Goal: Check status: Check status

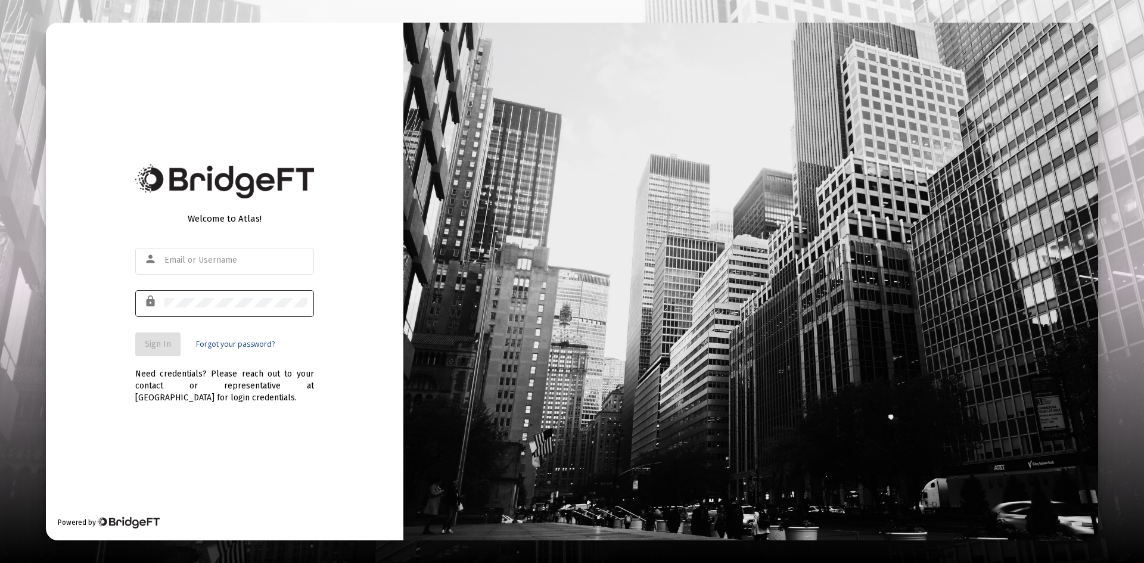
type input "[PERSON_NAME][EMAIL_ADDRESS][PERSON_NAME][DOMAIN_NAME]"
click at [166, 350] on button "Sign In" at bounding box center [157, 344] width 45 height 24
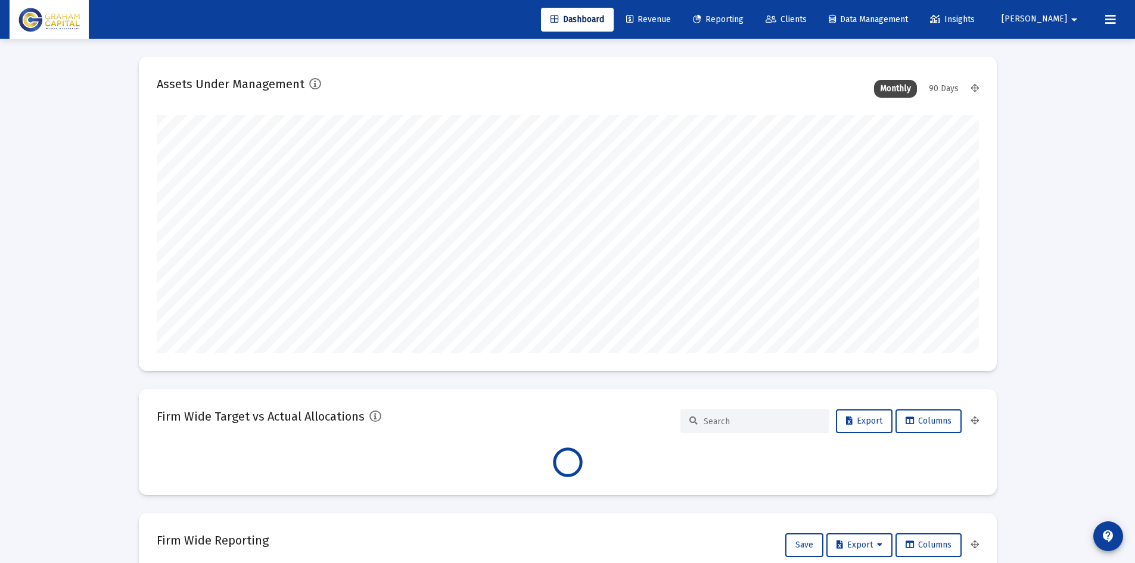
scroll to position [238, 443]
click at [753, 12] on link "Reporting" at bounding box center [718, 20] width 70 height 24
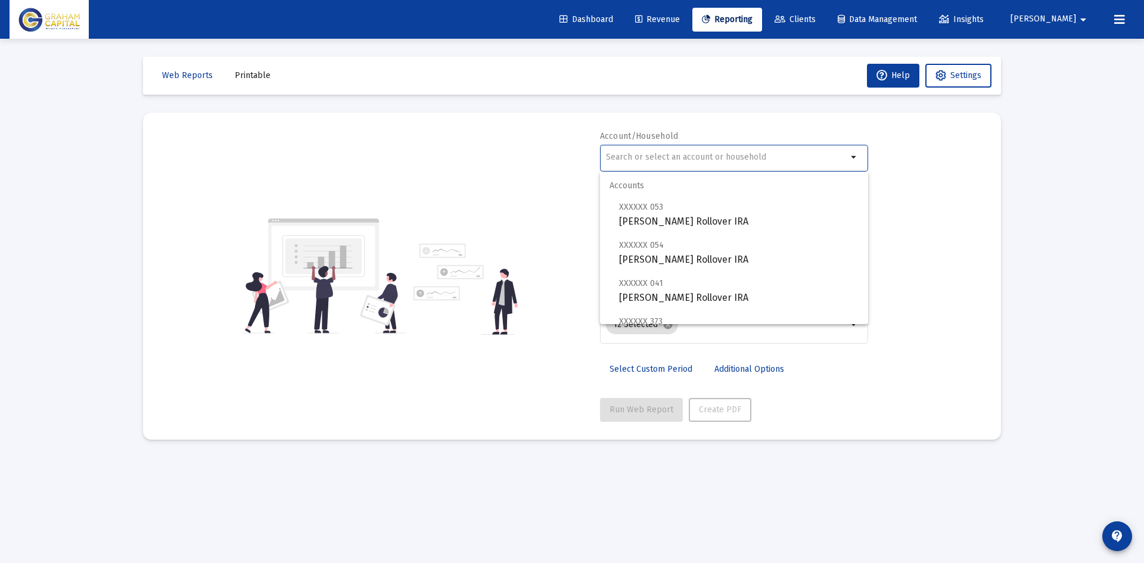
click at [651, 157] on input "text" at bounding box center [726, 157] width 241 height 10
click at [701, 123] on mat-card "Account/Household arrow_drop_down Report Period 2025 Report Package Advisor Def…" at bounding box center [572, 276] width 858 height 327
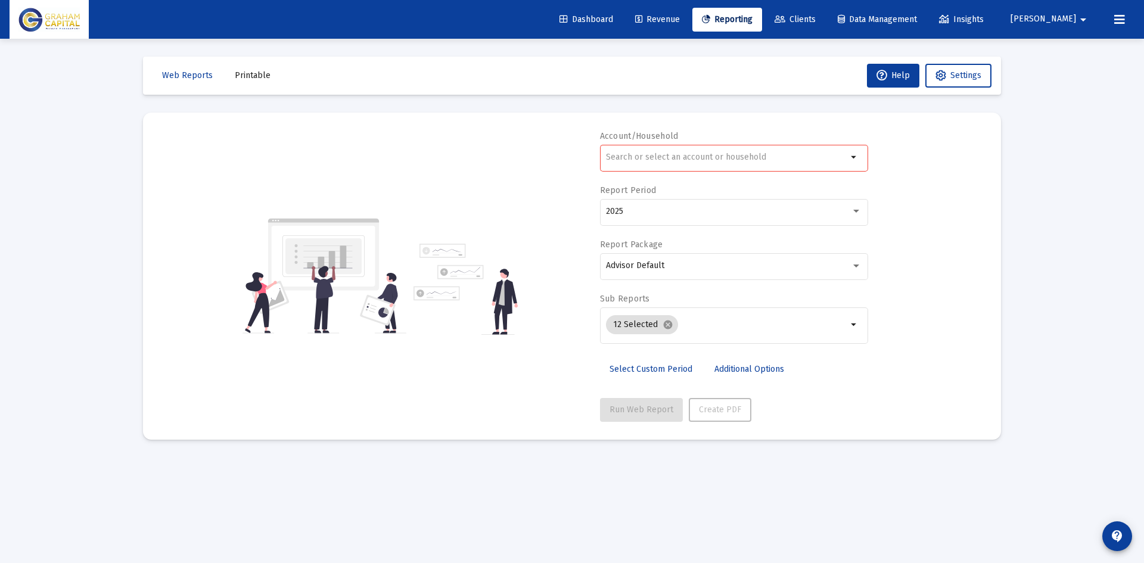
click at [659, 165] on div at bounding box center [726, 156] width 241 height 29
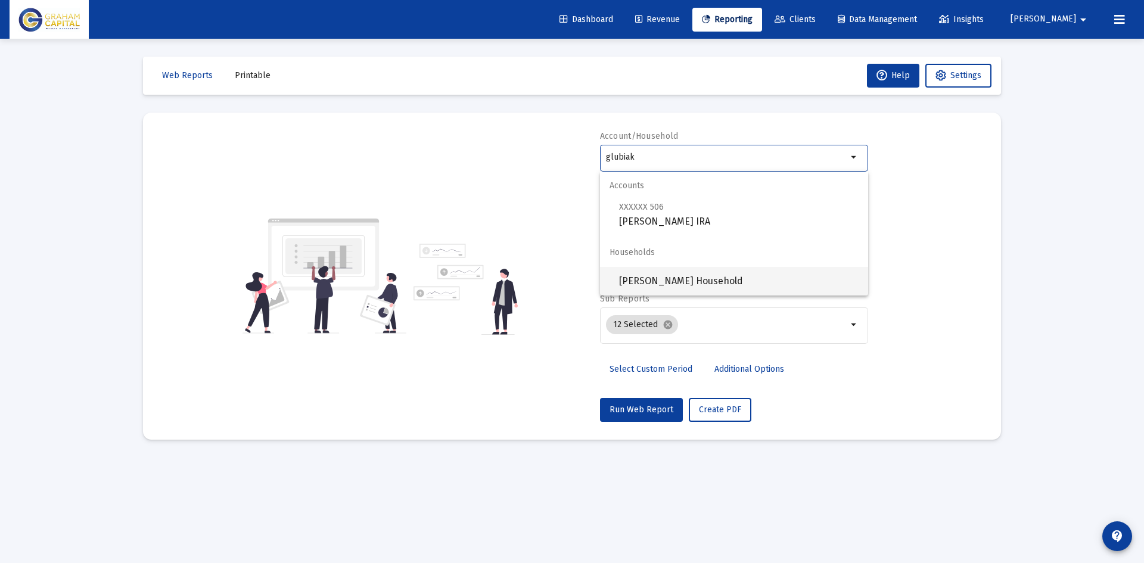
click at [673, 271] on span "[PERSON_NAME] Household" at bounding box center [738, 281] width 239 height 29
type input "[PERSON_NAME] Household"
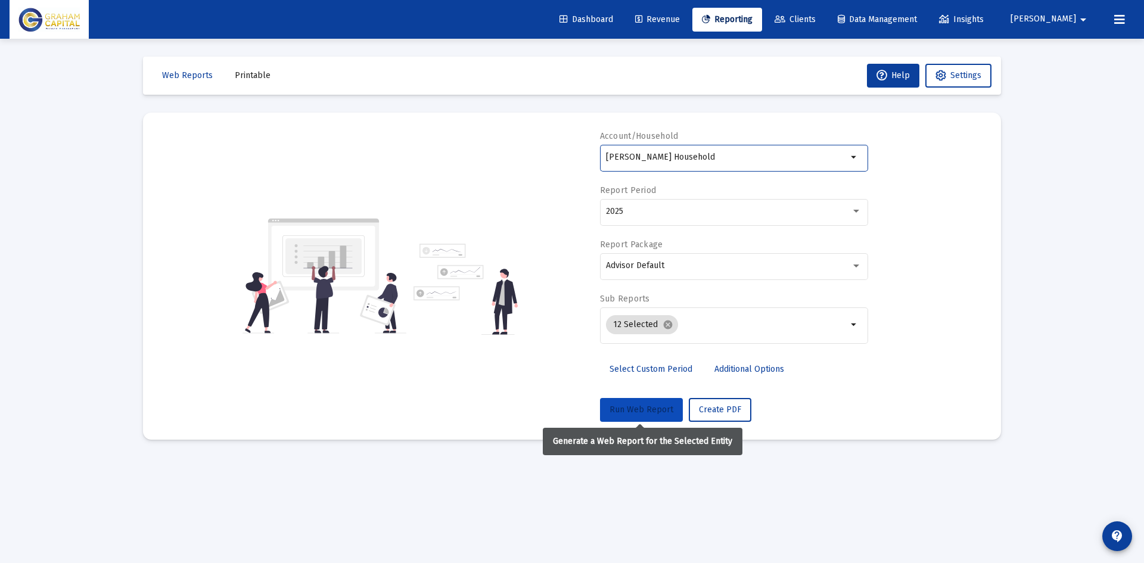
click at [642, 410] on span "Run Web Report" at bounding box center [641, 409] width 64 height 10
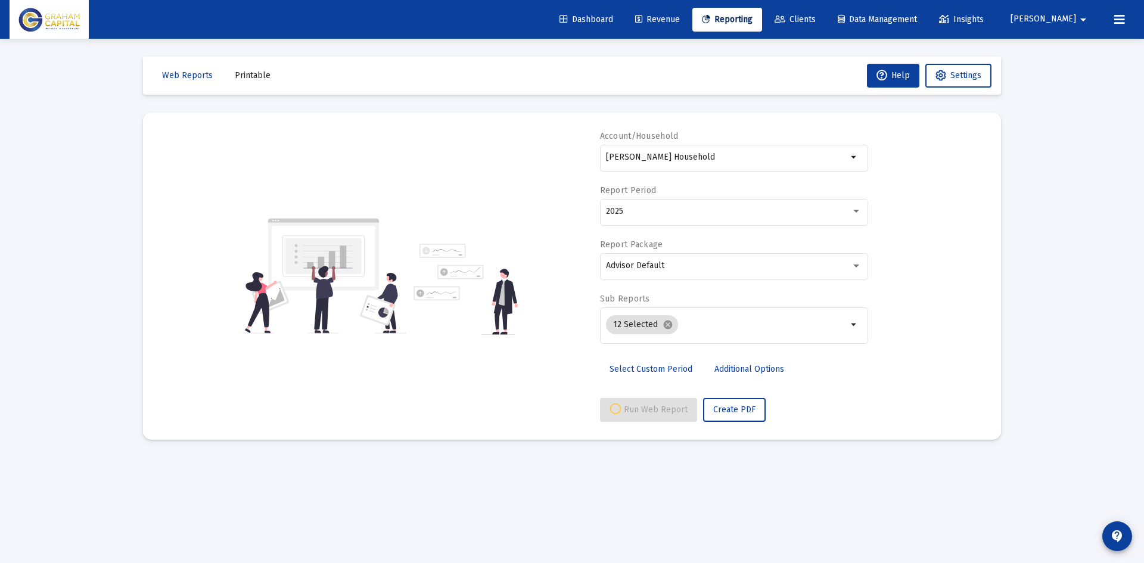
select select "View all"
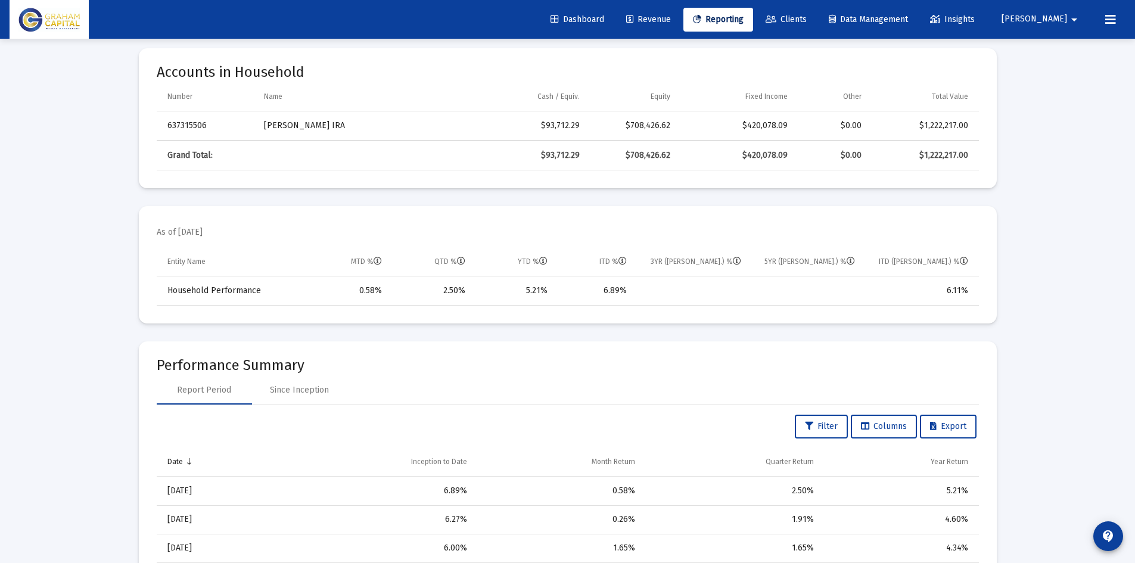
scroll to position [567, 0]
